Goal: Task Accomplishment & Management: Manage account settings

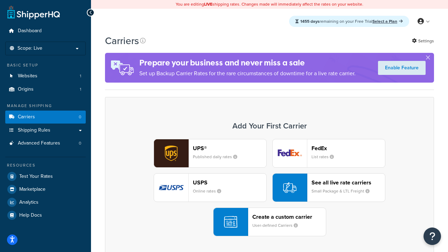
click at [270, 188] on div "UPS® Published daily rates FedEx List rates USPS Online rates See all live rate…" at bounding box center [269, 187] width 314 height 97
click at [348, 148] on header "FedEx" at bounding box center [349, 148] width 74 height 7
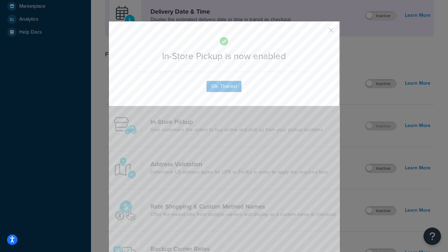
scroll to position [196, 0]
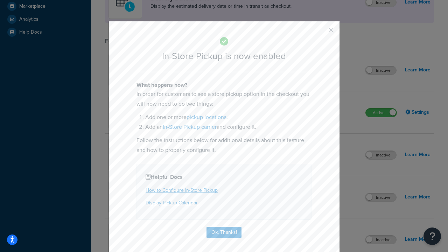
click at [321, 33] on button "button" at bounding box center [321, 33] width 2 height 2
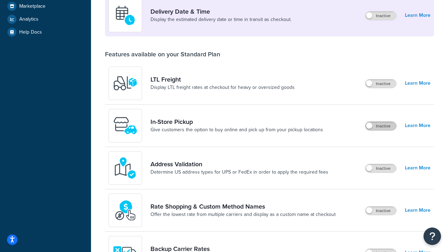
scroll to position [170, 0]
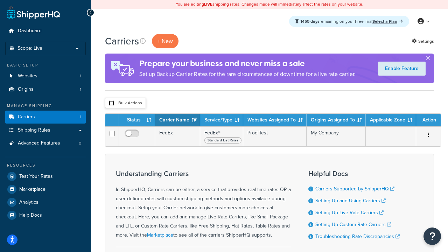
click at [111, 103] on input "checkbox" at bounding box center [111, 103] width 5 height 5
checkbox input "true"
click at [0, 0] on button "Delete" at bounding box center [0, 0] width 0 height 0
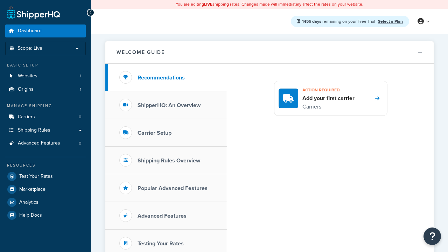
click at [30, 31] on span "Dashboard" at bounding box center [30, 31] width 24 height 6
click at [423, 21] on icon at bounding box center [421, 21] width 6 height 6
click at [0, 0] on span "Contact Us" at bounding box center [0, 0] width 0 height 0
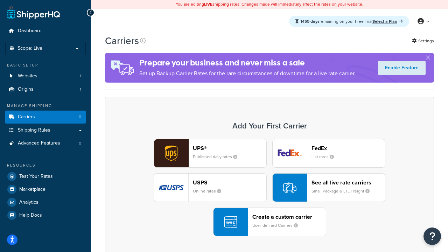
click at [270, 188] on div "UPS® Published daily rates FedEx List rates USPS Online rates See all live rate…" at bounding box center [269, 187] width 314 height 97
click at [348, 148] on header "FedEx" at bounding box center [349, 148] width 74 height 7
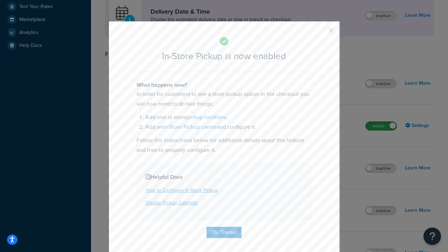
scroll to position [196, 0]
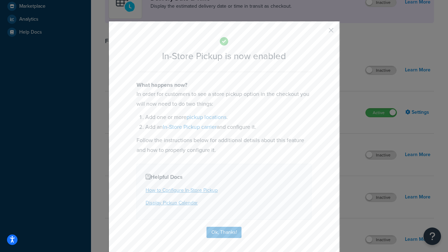
click at [321, 33] on button "button" at bounding box center [321, 33] width 2 height 2
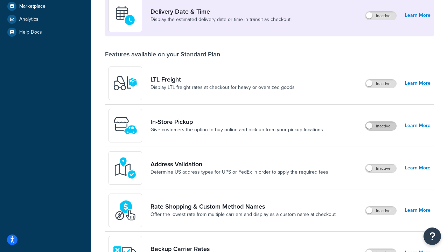
scroll to position [170, 0]
